Goal: Task Accomplishment & Management: Complete application form

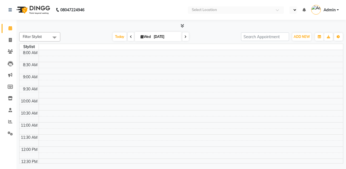
select select "en"
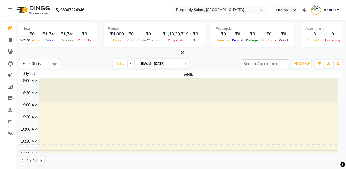
click at [12, 40] on icon at bounding box center [10, 40] width 3 height 4
select select "service"
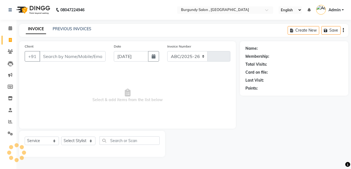
select select "5345"
type input "1681"
click at [74, 140] on select "Select Stylist ANIL [PERSON_NAME] [PERSON_NAME] DHON DAS DHON / [PERSON_NAME] […" at bounding box center [84, 140] width 47 height 8
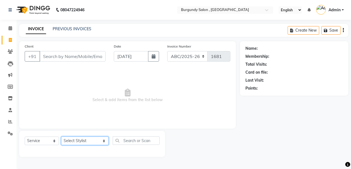
click at [79, 139] on select "Select Stylist ANIL [PERSON_NAME] [PERSON_NAME] DHON DAS DHON / [PERSON_NAME] […" at bounding box center [84, 140] width 47 height 8
select select "71248"
click at [61, 136] on select "Select Stylist ANIL [PERSON_NAME] [PERSON_NAME] DHON DAS DHON / [PERSON_NAME] […" at bounding box center [84, 140] width 47 height 8
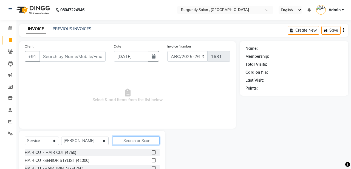
click at [119, 141] on input "text" at bounding box center [136, 140] width 47 height 8
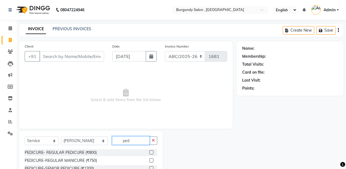
type input "ped"
click at [149, 152] on label at bounding box center [151, 152] width 4 height 4
click at [149, 152] on input "checkbox" at bounding box center [151, 152] width 4 height 4
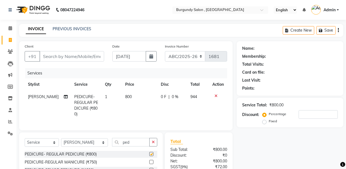
checkbox input "false"
click at [153, 142] on icon "button" at bounding box center [153, 142] width 3 height 4
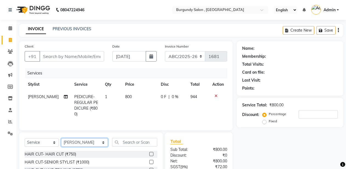
click at [75, 139] on select "Select Stylist ANIL [PERSON_NAME] [PERSON_NAME] DHON DAS DHON / [PERSON_NAME] […" at bounding box center [84, 142] width 47 height 8
select select "32568"
click at [61, 138] on select "Select Stylist ANIL [PERSON_NAME] [PERSON_NAME] DHON DAS DHON / [PERSON_NAME] […" at bounding box center [84, 142] width 47 height 8
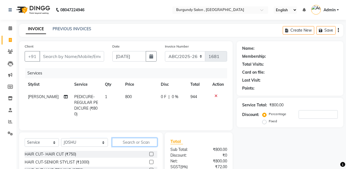
click at [112, 140] on input "text" at bounding box center [134, 142] width 45 height 8
click at [149, 161] on label at bounding box center [151, 162] width 4 height 4
click at [149, 161] on input "checkbox" at bounding box center [151, 162] width 4 height 4
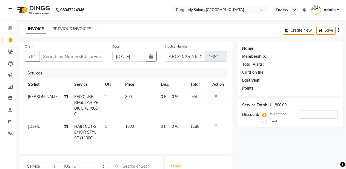
checkbox input "false"
click at [77, 57] on input "Client" at bounding box center [71, 56] width 65 height 10
type input "98"
type input "0"
type input "9864390197"
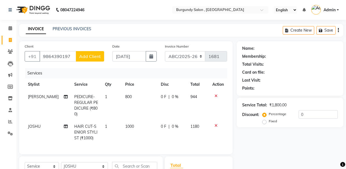
click at [91, 56] on span "Add Client" at bounding box center [90, 55] width 22 height 5
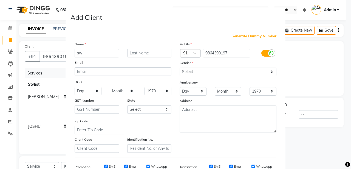
type input "s"
type input "[PERSON_NAME]"
click at [189, 70] on select "Select Male Female Other Prefer Not To Say" at bounding box center [228, 71] width 97 height 8
select select "female"
click at [180, 67] on select "Select Male Female Other Prefer Not To Say" at bounding box center [228, 71] width 97 height 8
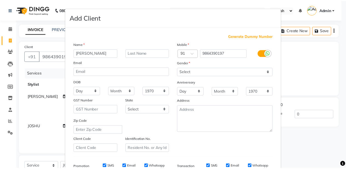
scroll to position [84, 0]
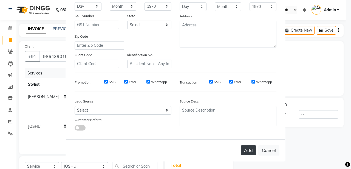
click at [242, 147] on button "Add" at bounding box center [248, 150] width 15 height 10
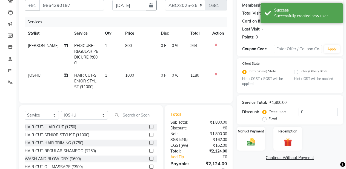
scroll to position [75, 0]
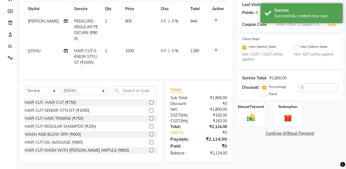
click at [200, 59] on td "1180" at bounding box center [198, 57] width 22 height 24
select select "32568"
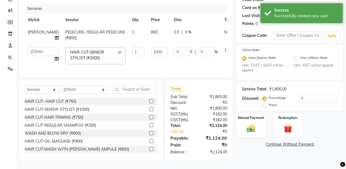
scroll to position [69, 0]
click at [299, 94] on input "0" at bounding box center [318, 98] width 39 height 8
type input "10"
type input "100"
type input "10"
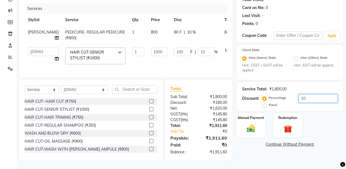
type input "0"
type input "30"
type input "300"
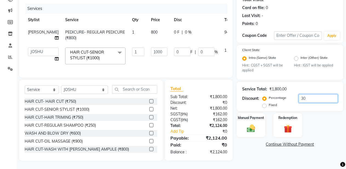
type input "30"
type input "0"
type input "10"
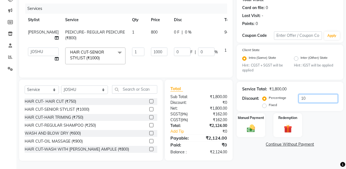
type input "100"
type input "10"
click at [251, 115] on label "Manual Payment" at bounding box center [250, 117] width 27 height 5
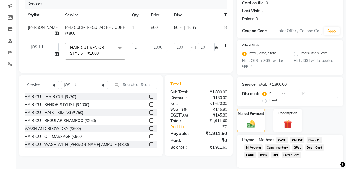
scroll to position [87, 0]
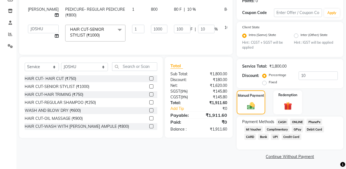
click at [280, 119] on span "CASH" at bounding box center [283, 121] width 12 height 6
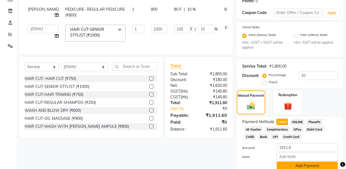
click at [287, 166] on button "Add Payment" at bounding box center [307, 165] width 61 height 8
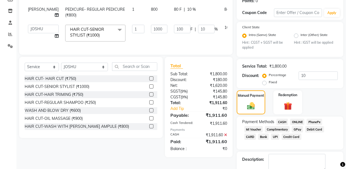
scroll to position [118, 0]
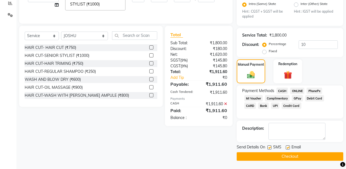
click at [269, 146] on label at bounding box center [269, 147] width 4 height 4
click at [269, 146] on input "checkbox" at bounding box center [269, 148] width 4 height 4
checkbox input "false"
click at [287, 147] on label at bounding box center [288, 147] width 4 height 4
click at [287, 147] on input "checkbox" at bounding box center [288, 148] width 4 height 4
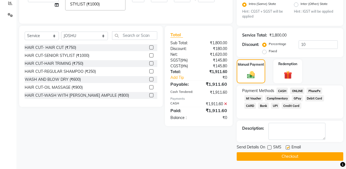
checkbox input "false"
click at [286, 156] on button "Checkout" at bounding box center [290, 156] width 107 height 8
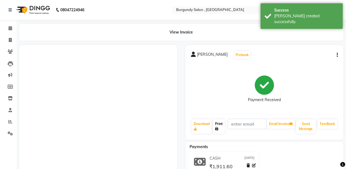
click at [219, 127] on link "Print" at bounding box center [219, 126] width 12 height 14
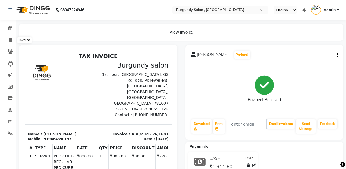
click at [9, 38] on icon at bounding box center [10, 40] width 3 height 4
select select "service"
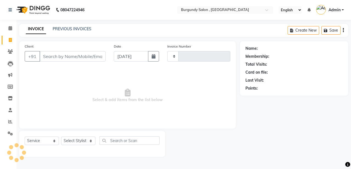
type input "1682"
select select "5345"
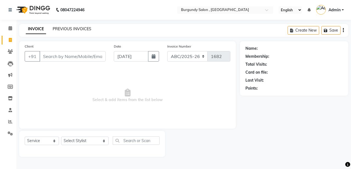
click at [70, 28] on link "PREVIOUS INVOICES" at bounding box center [72, 28] width 39 height 5
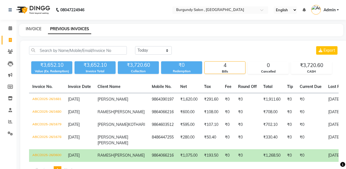
click at [34, 29] on link "INVOICE" at bounding box center [34, 28] width 16 height 5
select select "service"
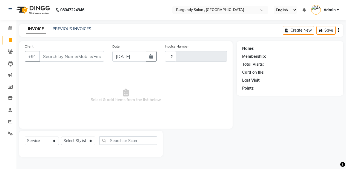
type input "1682"
select select "5345"
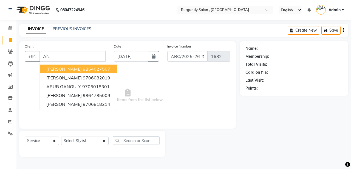
type input "A"
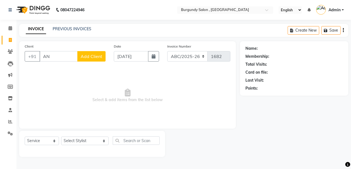
type input "ANA"
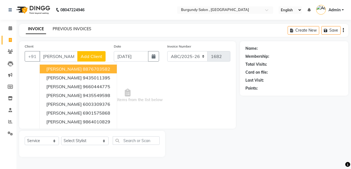
click at [58, 27] on link "PREVIOUS INVOICES" at bounding box center [72, 28] width 39 height 5
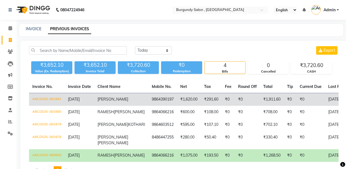
click at [63, 99] on td "ABC/2025-26/1681" at bounding box center [47, 99] width 36 height 13
click at [92, 105] on td "[DATE]" at bounding box center [80, 99] width 30 height 13
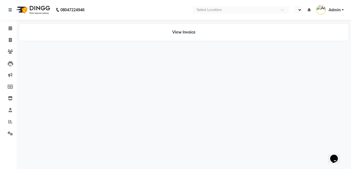
select select "en"
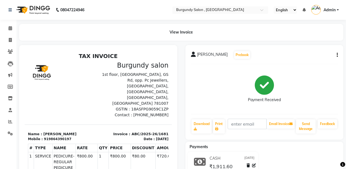
click at [336, 55] on button "button" at bounding box center [336, 55] width 3 height 6
click at [308, 62] on div "Edit Invoice" at bounding box center [310, 61] width 38 height 7
select select "service"
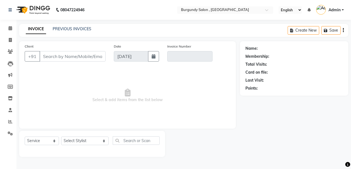
type input "9864390197"
type input "ABC/2025-26/1681"
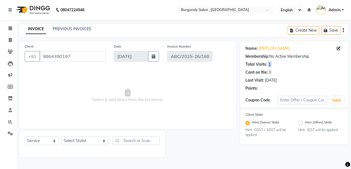
select select "select"
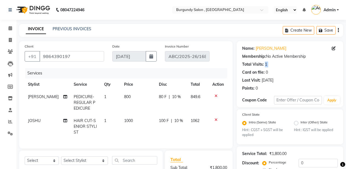
scroll to position [95, 0]
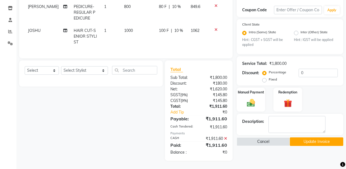
click at [226, 138] on icon at bounding box center [225, 138] width 3 height 4
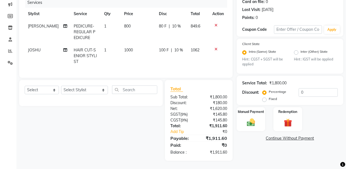
scroll to position [75, 0]
click at [299, 88] on input "0" at bounding box center [318, 92] width 39 height 8
type input "50"
click at [255, 123] on div "Manual Payment" at bounding box center [251, 119] width 30 height 25
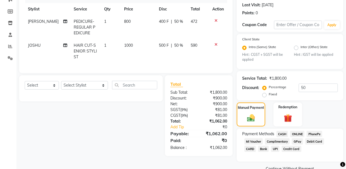
click at [282, 133] on span "CASH" at bounding box center [283, 133] width 12 height 6
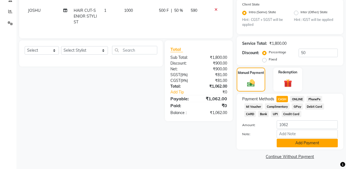
click at [304, 144] on button "Add Payment" at bounding box center [307, 142] width 61 height 8
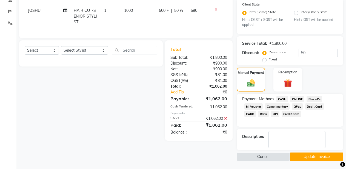
click at [306, 154] on button "Update Invoice" at bounding box center [316, 156] width 53 height 8
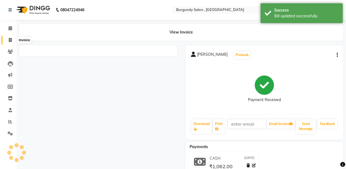
click at [9, 40] on icon at bounding box center [10, 40] width 3 height 4
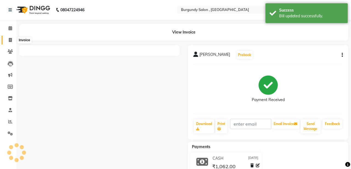
select select "service"
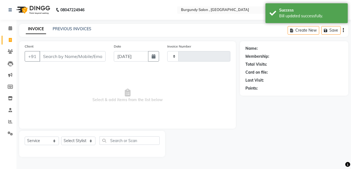
type input "1682"
select select "5345"
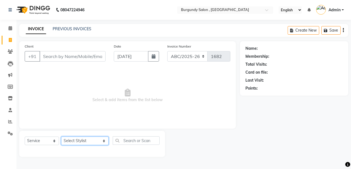
click at [82, 139] on select "Select Stylist ANIL [PERSON_NAME] [PERSON_NAME] DHON DAS DHON / [PERSON_NAME] […" at bounding box center [84, 140] width 47 height 8
select select "32576"
click at [61, 136] on select "Select Stylist ANIL [PERSON_NAME] [PERSON_NAME] DHON DAS DHON / [PERSON_NAME] […" at bounding box center [84, 140] width 47 height 8
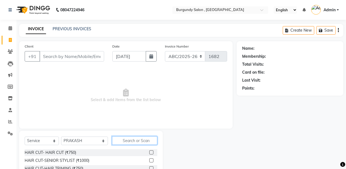
click at [124, 139] on input "text" at bounding box center [134, 140] width 45 height 8
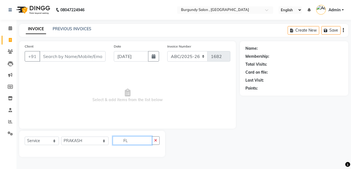
type input "F"
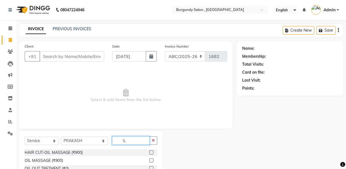
type input "I"
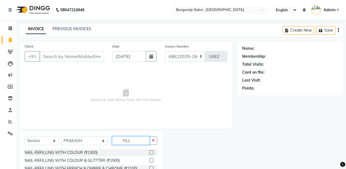
scroll to position [51, 0]
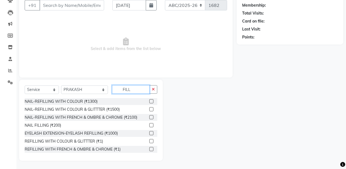
type input "FILL"
click at [149, 125] on label at bounding box center [151, 125] width 4 height 4
click at [149, 125] on input "checkbox" at bounding box center [151, 125] width 4 height 4
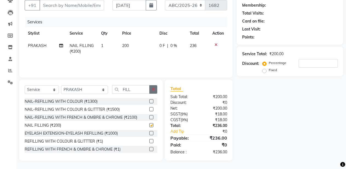
checkbox input "false"
click at [153, 88] on icon "button" at bounding box center [153, 89] width 3 height 4
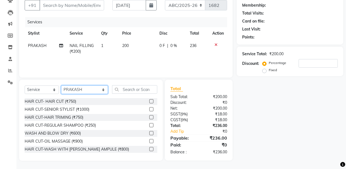
click at [84, 88] on select "Select Stylist ANIL [PERSON_NAME] [PERSON_NAME] DHON DAS DHON / [PERSON_NAME] […" at bounding box center [84, 89] width 47 height 8
select select "71248"
click at [61, 85] on select "Select Stylist ANIL [PERSON_NAME] [PERSON_NAME] DHON DAS DHON / [PERSON_NAME] […" at bounding box center [84, 89] width 47 height 8
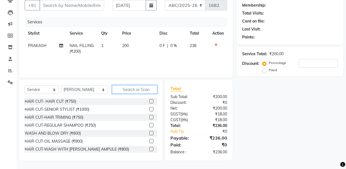
click at [123, 87] on input "text" at bounding box center [134, 89] width 45 height 8
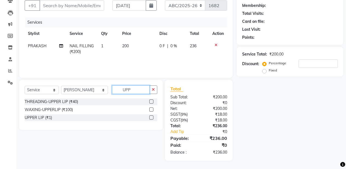
scroll to position [51, 0]
type input "UPP"
click at [152, 102] on label at bounding box center [151, 101] width 4 height 4
click at [152, 102] on input "checkbox" at bounding box center [151, 102] width 4 height 4
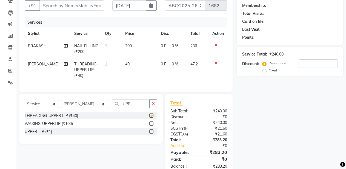
checkbox input "false"
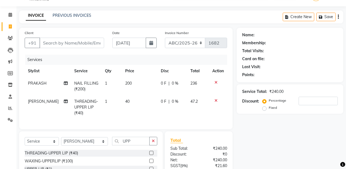
scroll to position [0, 0]
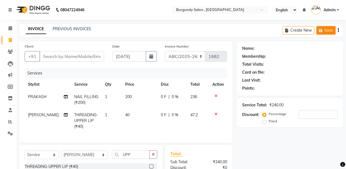
click at [321, 32] on icon "button" at bounding box center [321, 31] width 5 height 4
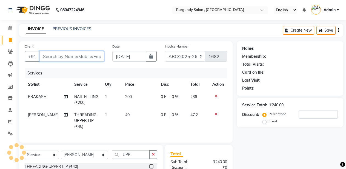
click at [83, 56] on input "Client" at bounding box center [71, 56] width 65 height 10
type input "AAA"
type input "0"
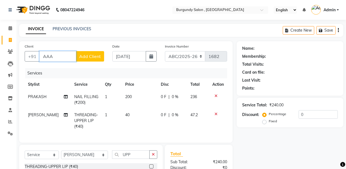
type input "AAA"
